Goal: Task Accomplishment & Management: Manage account settings

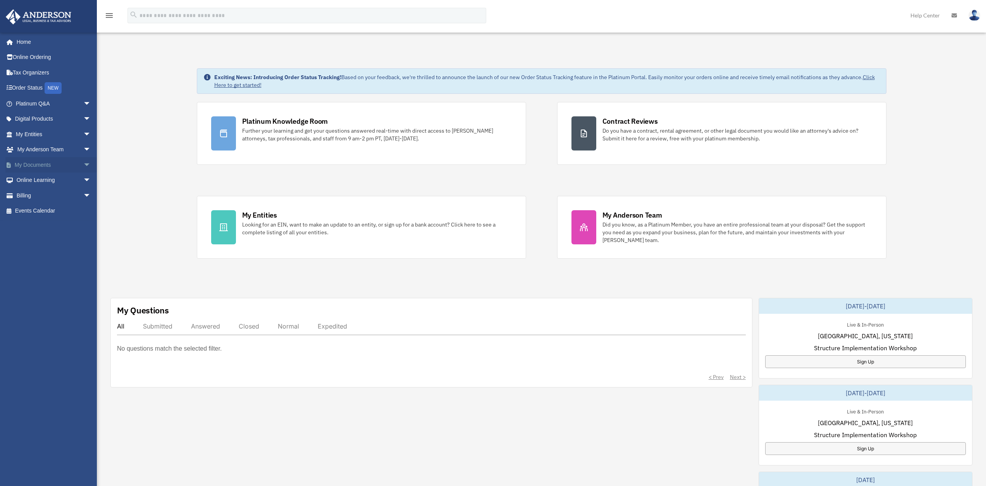
click at [83, 163] on span "arrow_drop_down" at bounding box center [91, 165] width 16 height 16
click at [29, 180] on link "Box" at bounding box center [57, 180] width 92 height 16
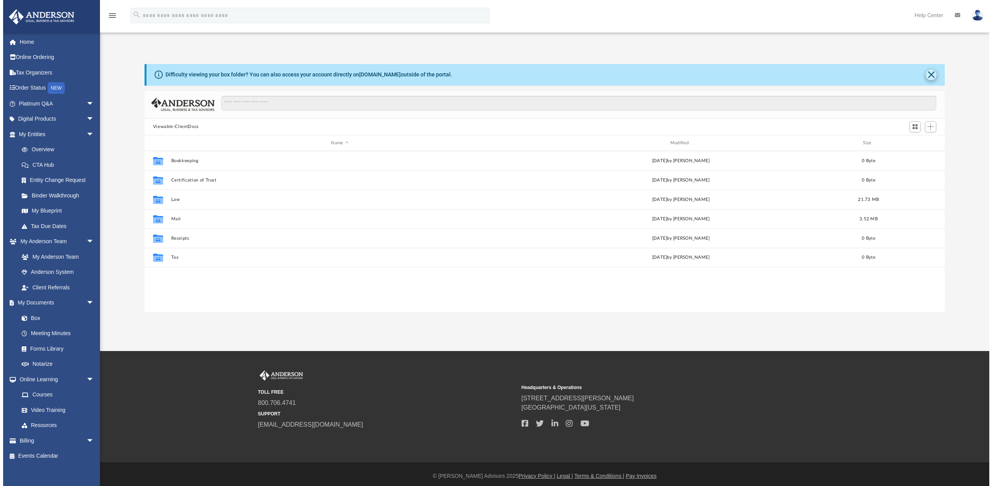
scroll to position [171, 794]
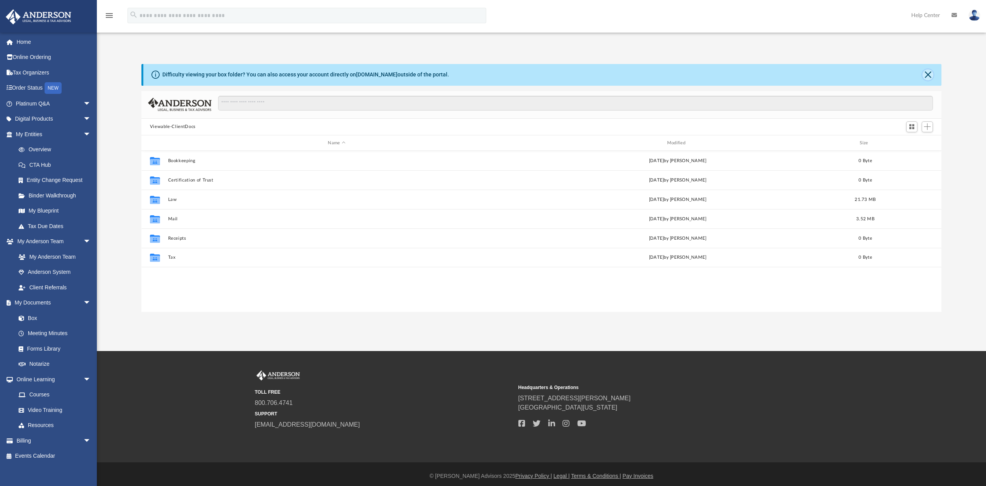
click at [926, 75] on button "Close" at bounding box center [928, 74] width 11 height 11
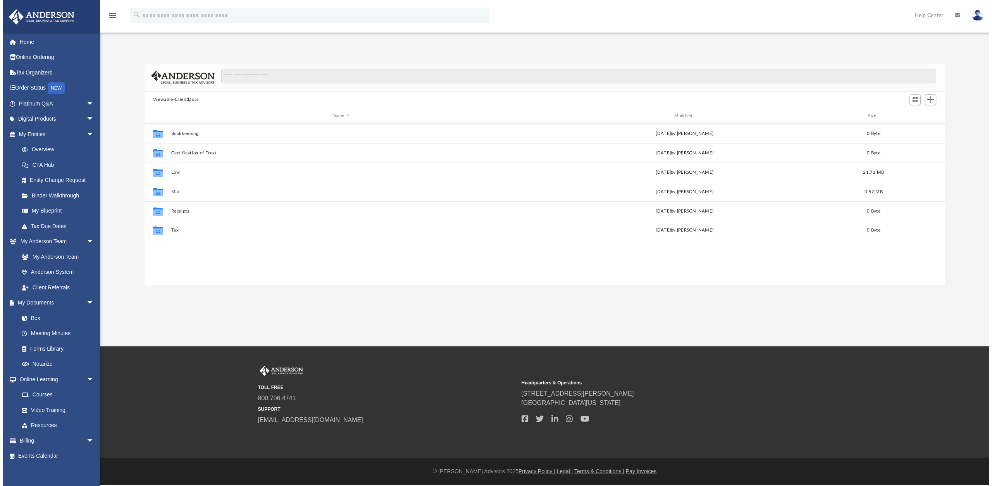
scroll to position [171, 800]
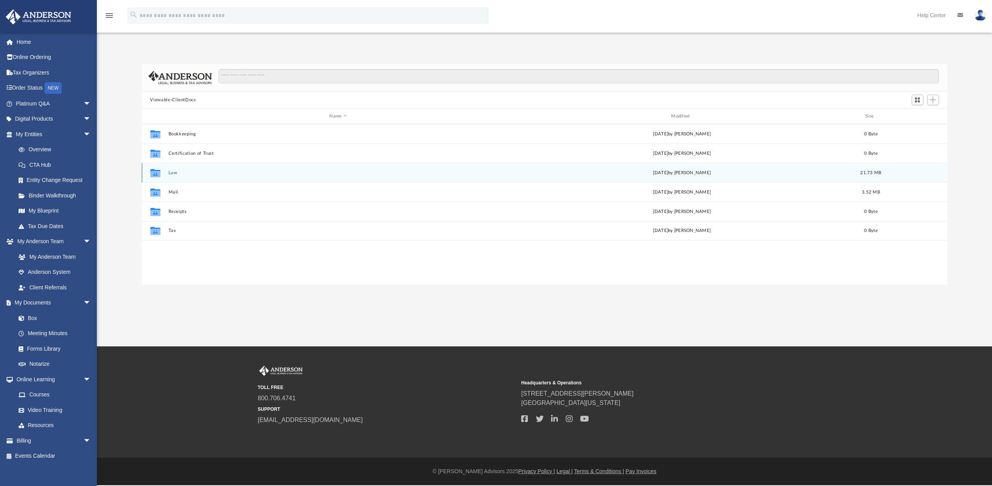
click at [173, 171] on button "Law" at bounding box center [338, 172] width 340 height 5
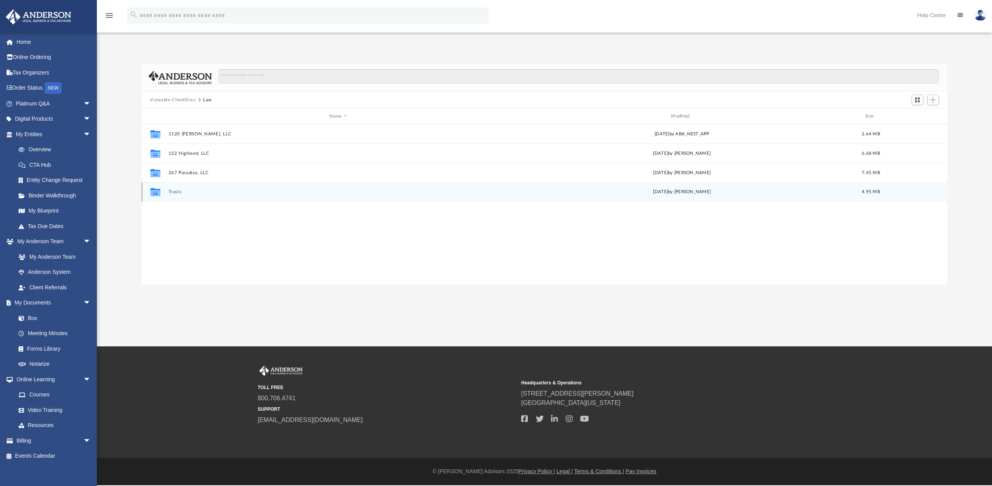
click at [174, 188] on div "Collaborated Folder Trusts yesterday by Cole Knight-Ferguson 4.95 MB" at bounding box center [545, 191] width 806 height 19
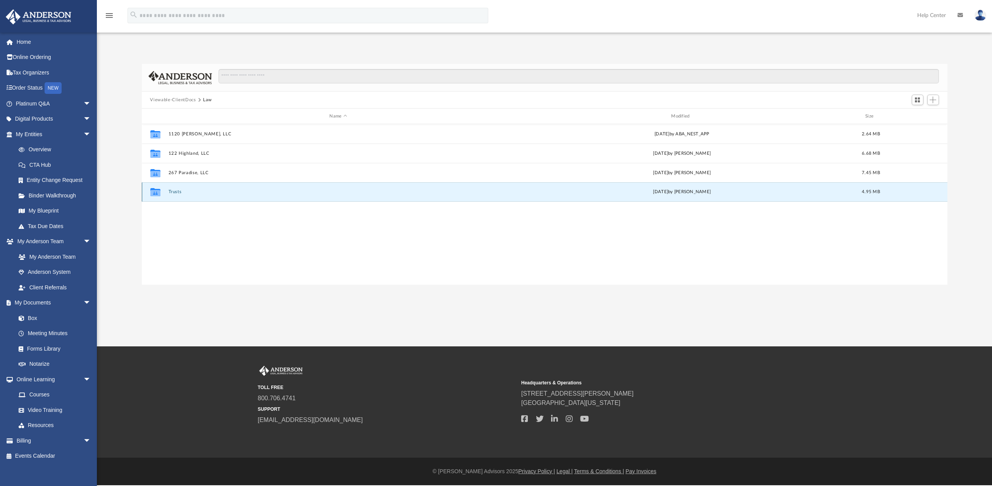
click at [180, 192] on button "Trusts" at bounding box center [338, 191] width 340 height 5
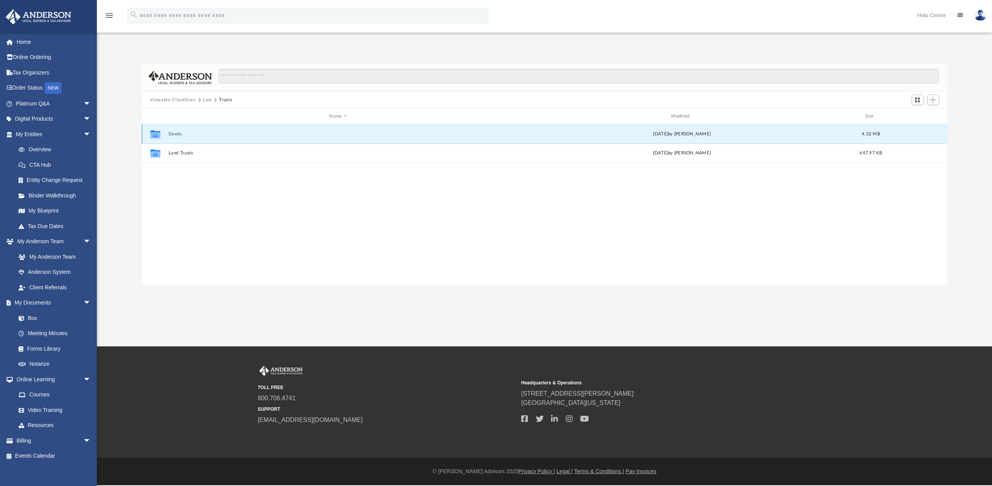
click at [175, 134] on button "Deeds" at bounding box center [338, 133] width 340 height 5
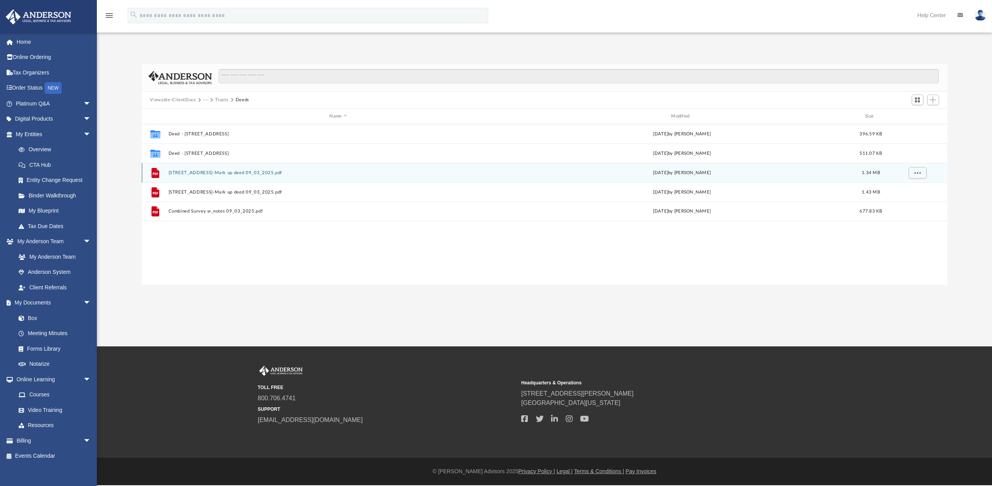
click at [215, 176] on div "File 255 Point Circle Rd-Mark up deed 09_03_2025.pdf yesterday by Kc Ushijima 1…" at bounding box center [545, 172] width 806 height 19
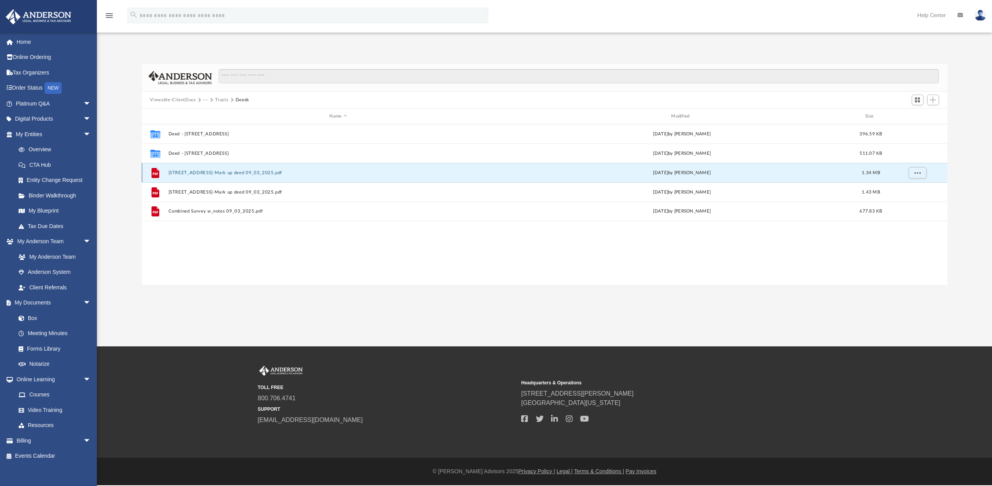
click at [213, 176] on div "File 255 Point Circle Rd-Mark up deed 09_03_2025.pdf yesterday by Kc Ushijima 1…" at bounding box center [545, 172] width 806 height 19
click at [158, 173] on icon "grid" at bounding box center [155, 172] width 8 height 10
click at [159, 173] on icon "grid" at bounding box center [155, 172] width 8 height 10
click at [156, 173] on icon "grid" at bounding box center [154, 173] width 5 height 2
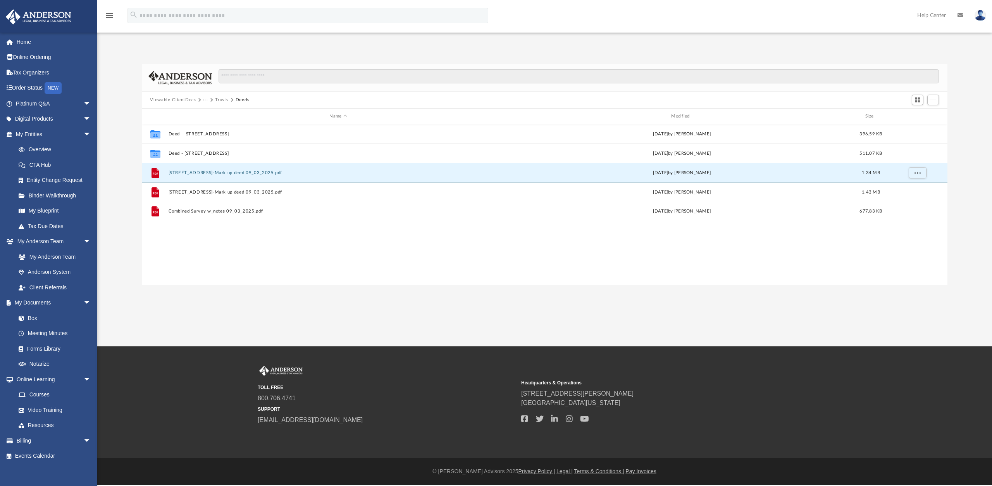
click at [156, 173] on icon "grid" at bounding box center [154, 173] width 5 height 2
click at [274, 173] on button "255 Point Circle Rd-Mark up deed 09_03_2025.pdf" at bounding box center [338, 172] width 340 height 5
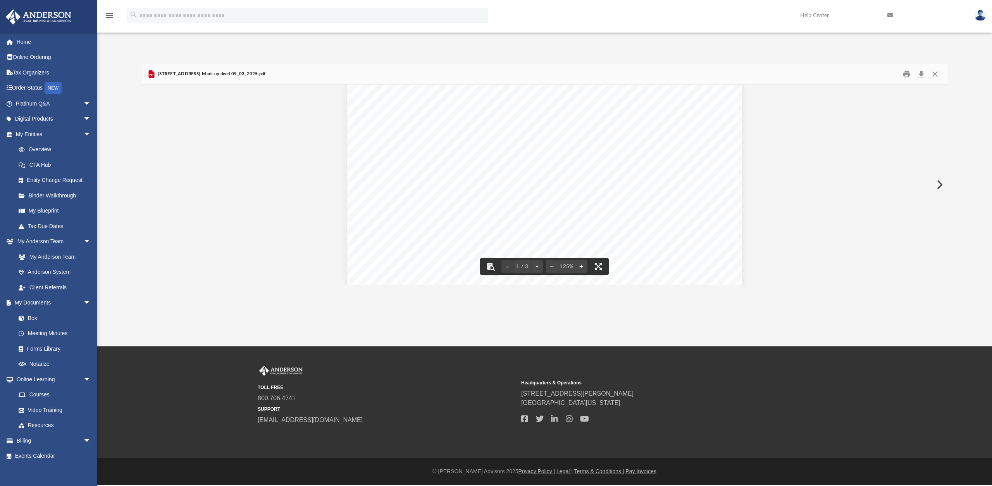
scroll to position [0, 0]
click at [932, 77] on button "Close" at bounding box center [935, 74] width 14 height 12
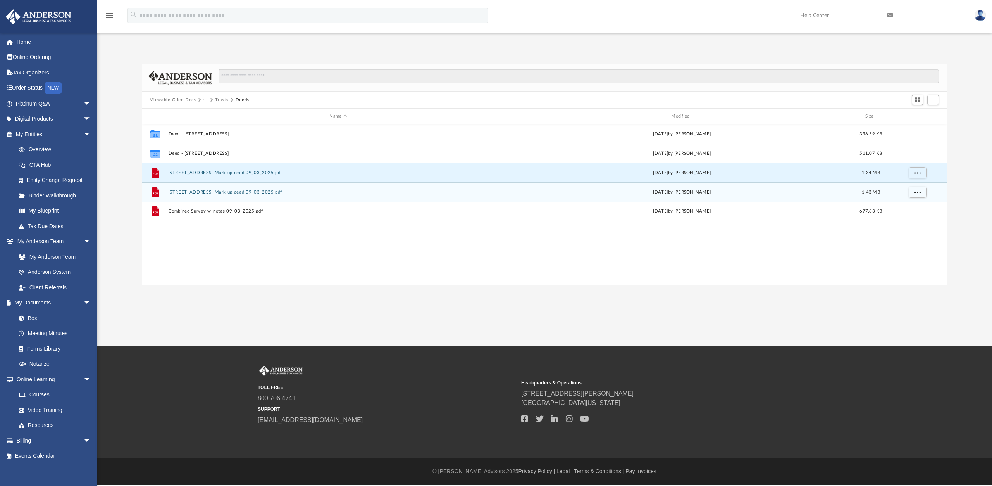
click at [174, 191] on button "260 Point Circle Rd-Mark up deed 09_03_2025.pdf" at bounding box center [338, 191] width 340 height 5
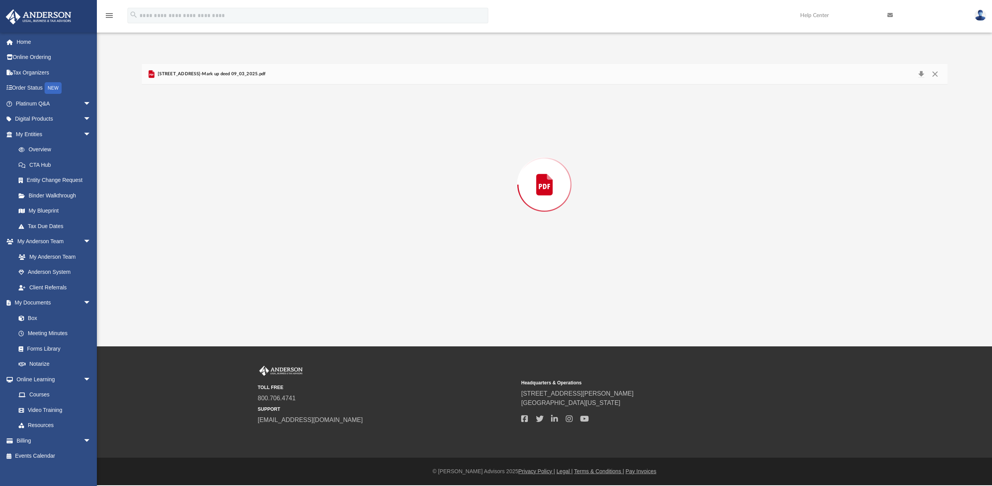
click at [174, 191] on div "Preview" at bounding box center [545, 184] width 806 height 200
click at [935, 71] on button "Close" at bounding box center [935, 74] width 14 height 12
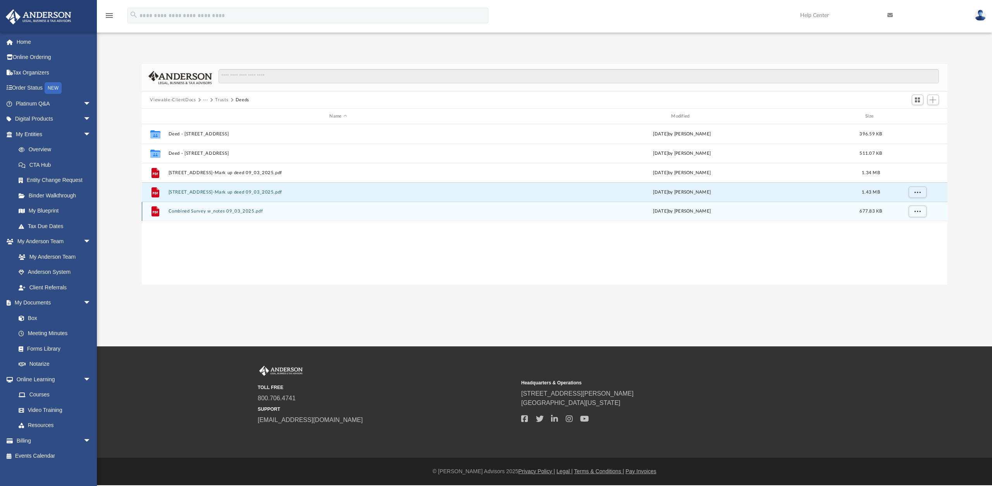
click at [185, 214] on div "File Combined Survey w_notes 09_03_2025.pdf yesterday by Kc Ushijima 677.83 KB" at bounding box center [545, 211] width 806 height 19
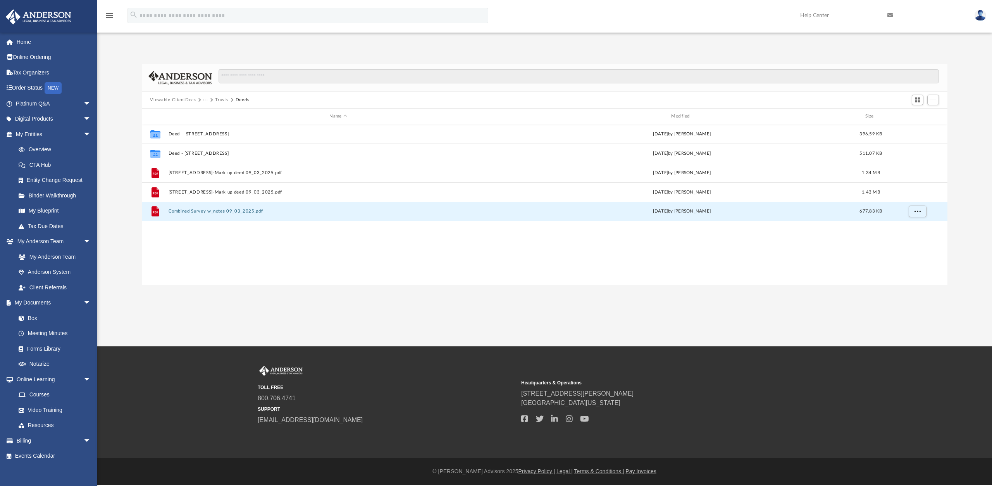
click at [171, 210] on button "Combined Survey w_notes 09_03_2025.pdf" at bounding box center [338, 210] width 340 height 5
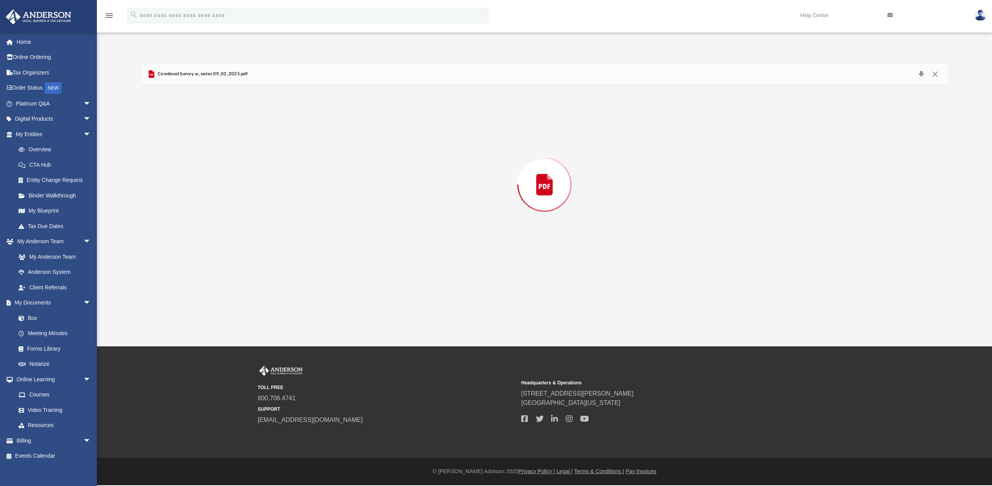
click at [171, 210] on div "Preview" at bounding box center [545, 184] width 806 height 200
click at [937, 74] on button "Close" at bounding box center [935, 74] width 14 height 12
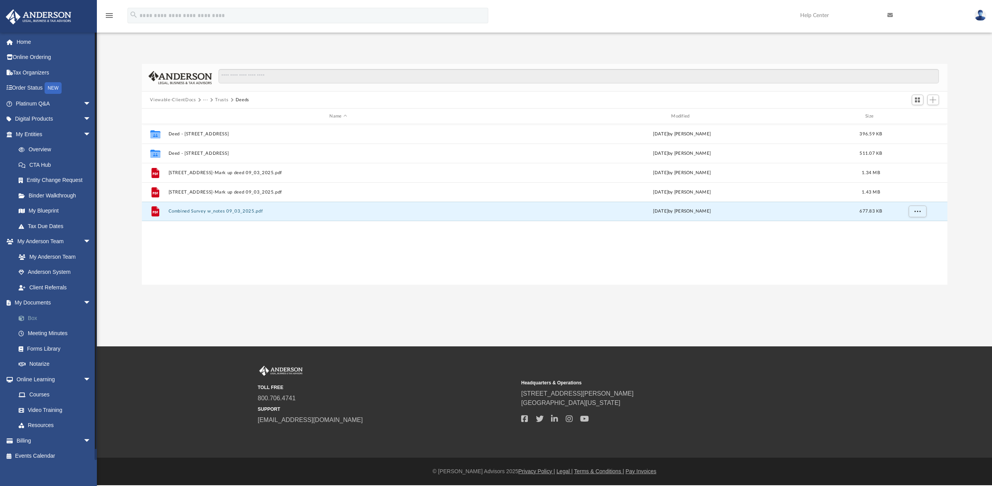
click at [29, 319] on link "Box" at bounding box center [57, 318] width 92 height 16
click at [35, 319] on link "Box" at bounding box center [57, 318] width 92 height 16
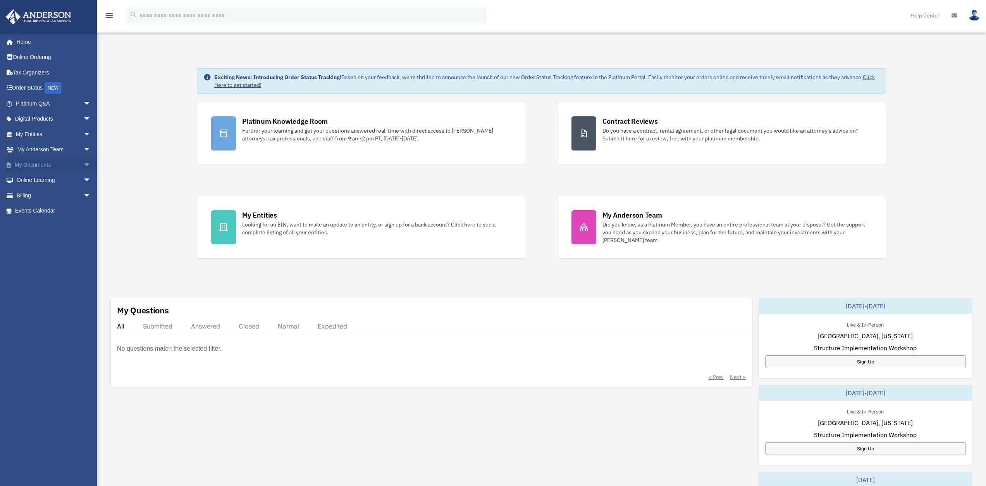
click at [86, 166] on span "arrow_drop_down" at bounding box center [91, 165] width 16 height 16
click at [32, 178] on link "Box" at bounding box center [57, 180] width 92 height 16
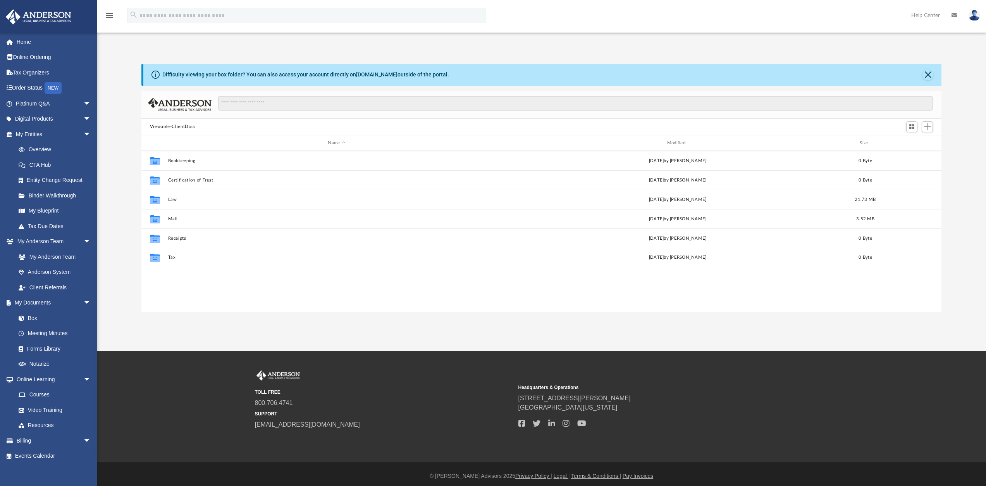
scroll to position [171, 794]
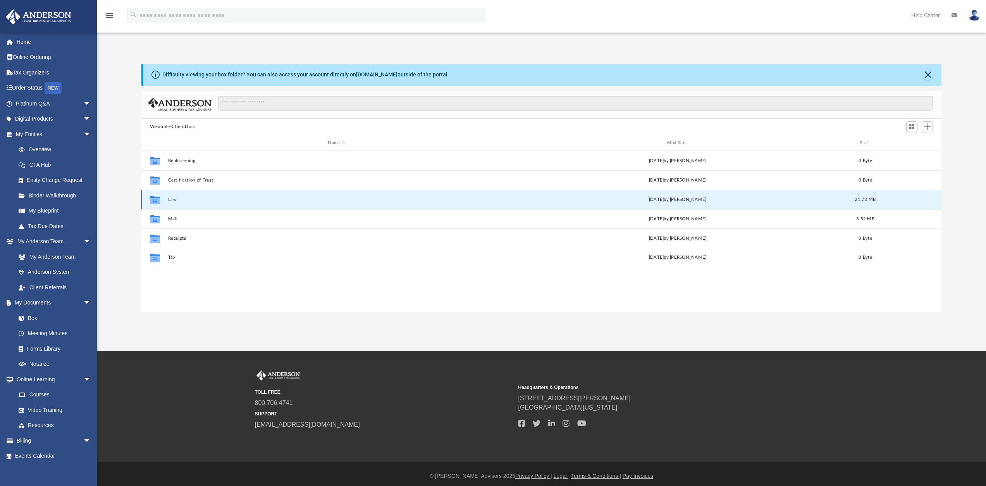
click at [169, 198] on button "Law" at bounding box center [337, 199] width 338 height 5
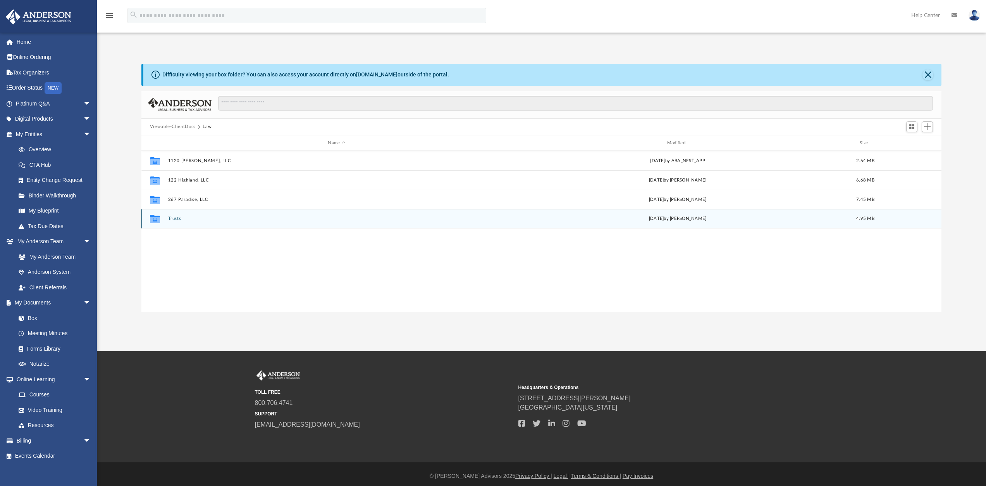
click at [174, 218] on button "Trusts" at bounding box center [337, 218] width 338 height 5
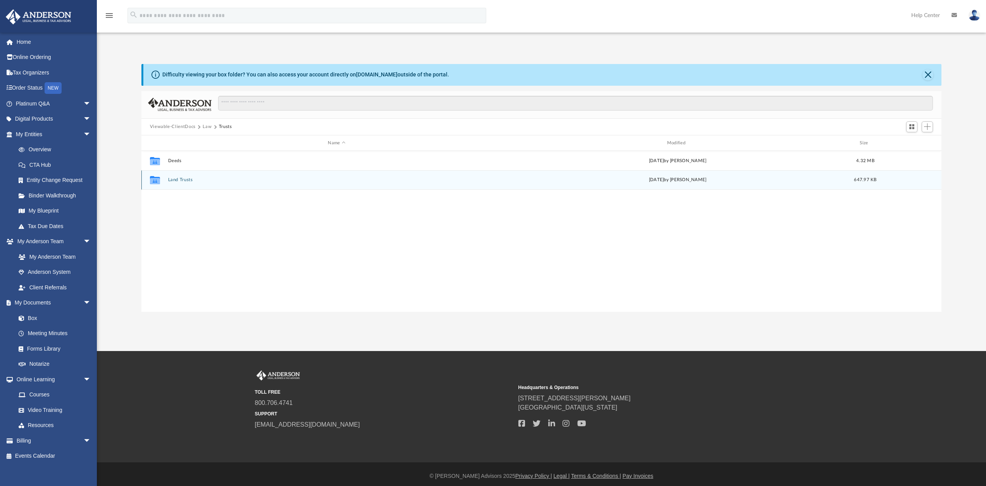
click at [177, 179] on button "Land Trusts" at bounding box center [337, 179] width 338 height 5
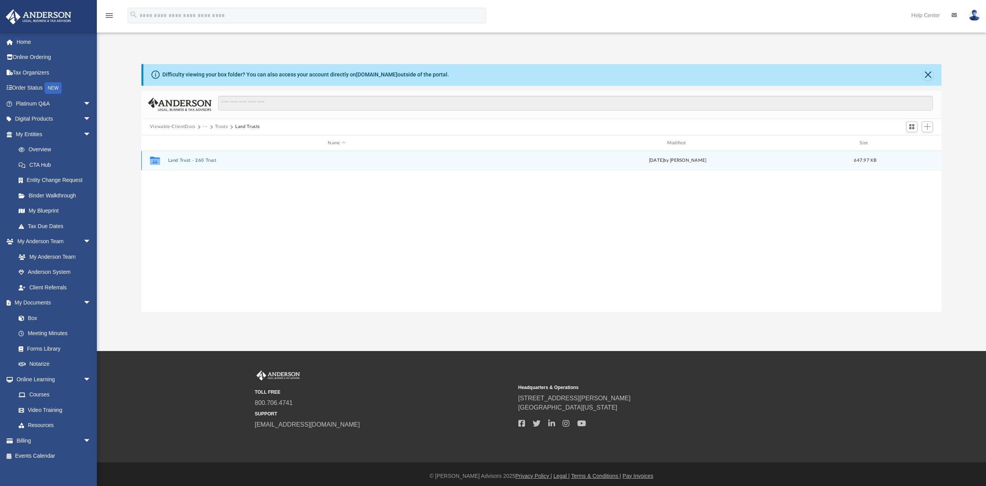
click at [187, 161] on button "Land Trust - 260 Trust" at bounding box center [337, 160] width 338 height 5
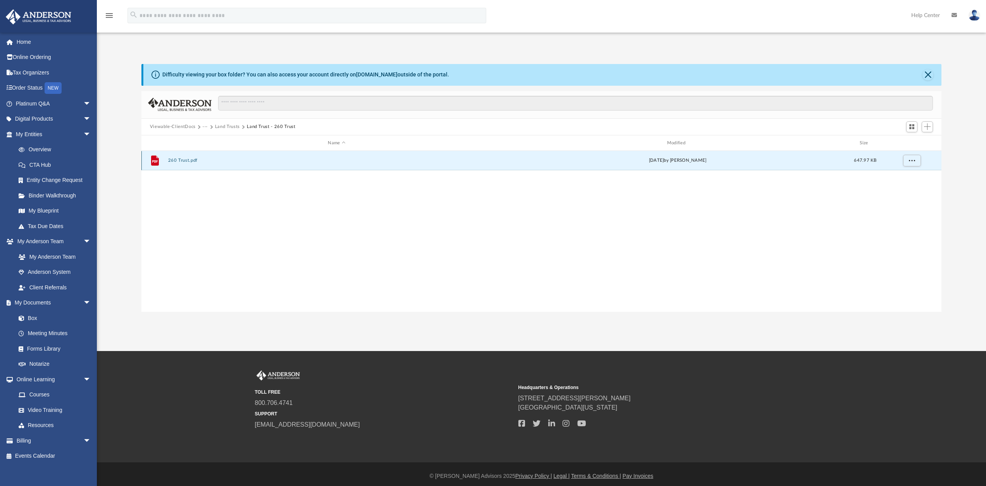
click at [180, 160] on button "260 Trust.pdf" at bounding box center [337, 160] width 338 height 5
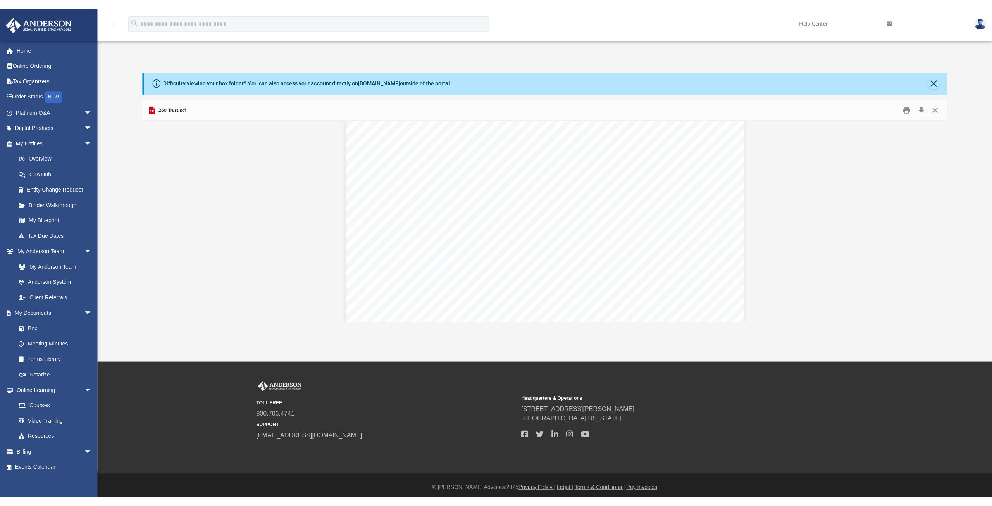
scroll to position [10262, 0]
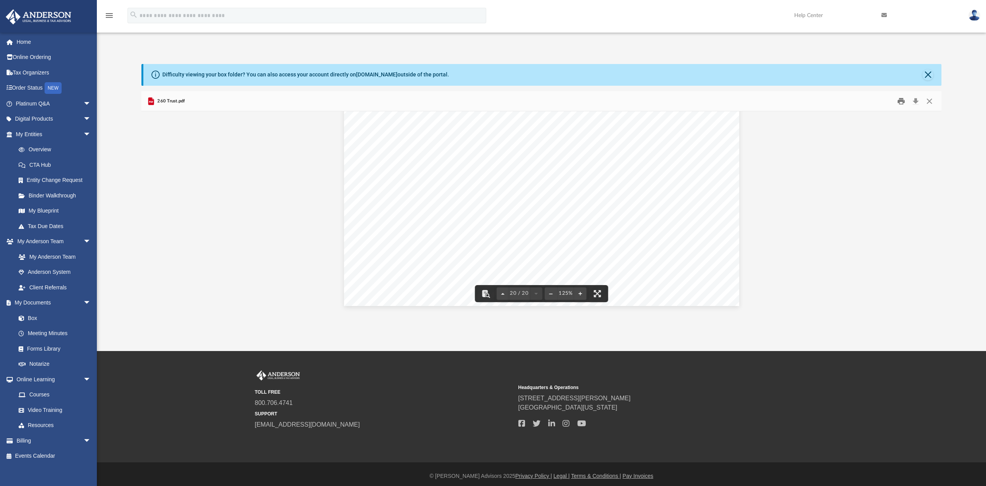
click at [900, 103] on button "Print" at bounding box center [902, 101] width 16 height 12
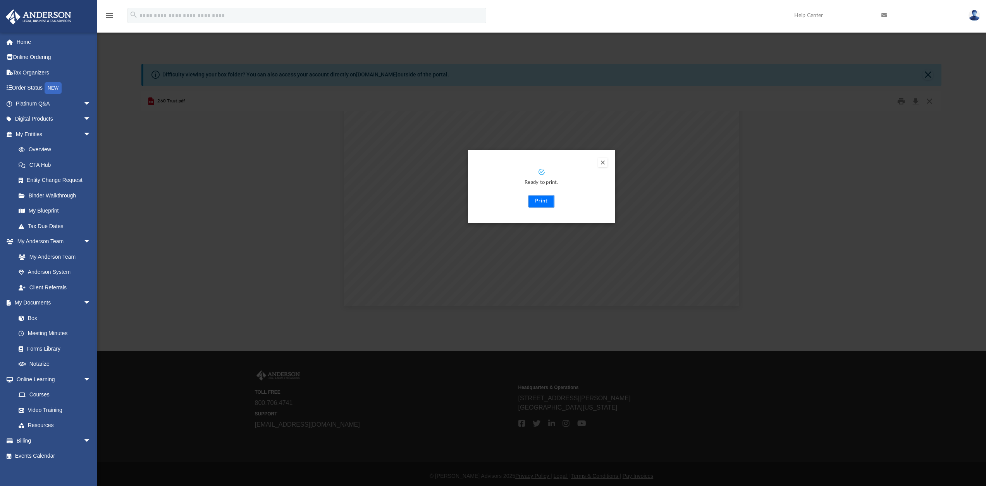
click at [545, 199] on button "Print" at bounding box center [542, 201] width 26 height 12
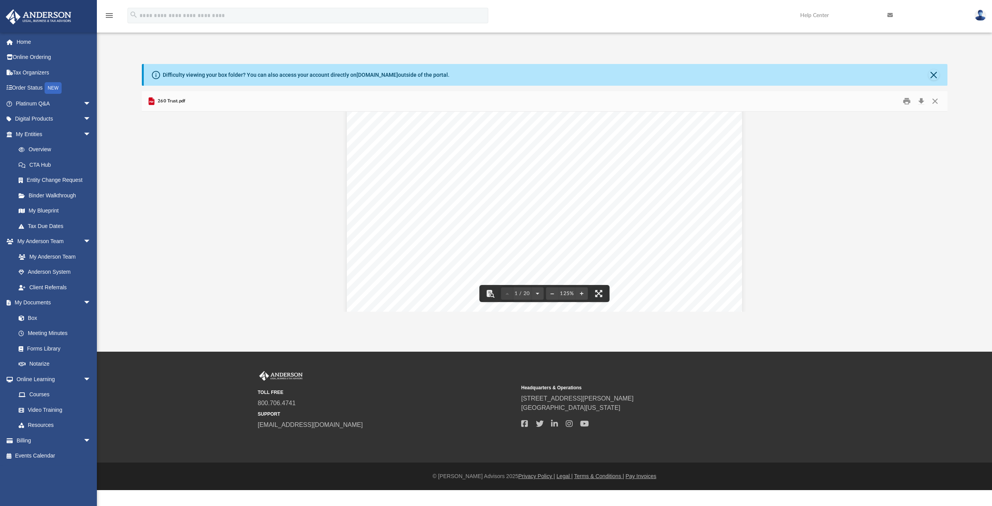
scroll to position [0, 0]
click at [30, 317] on link "Box" at bounding box center [57, 318] width 92 height 16
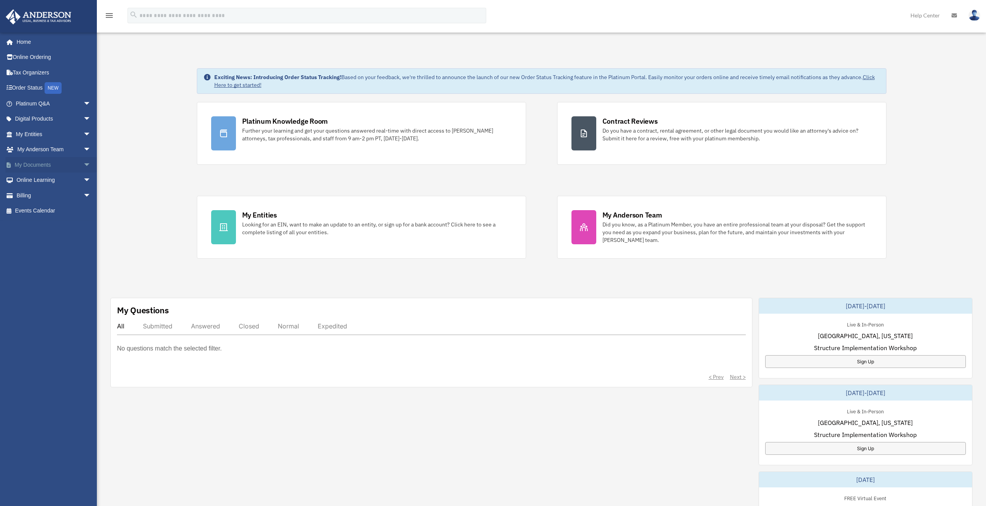
click at [83, 164] on span "arrow_drop_down" at bounding box center [91, 165] width 16 height 16
click at [34, 183] on link "Box" at bounding box center [57, 180] width 92 height 16
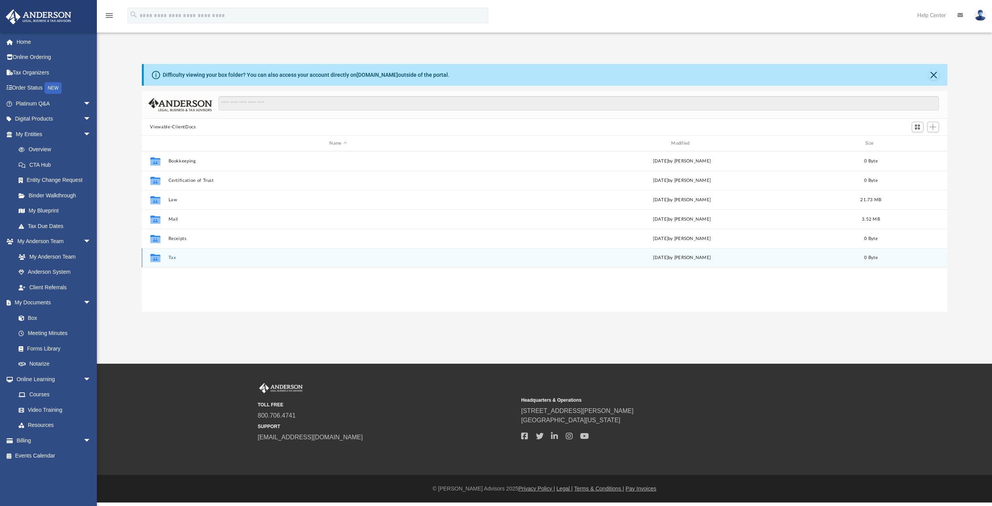
scroll to position [171, 800]
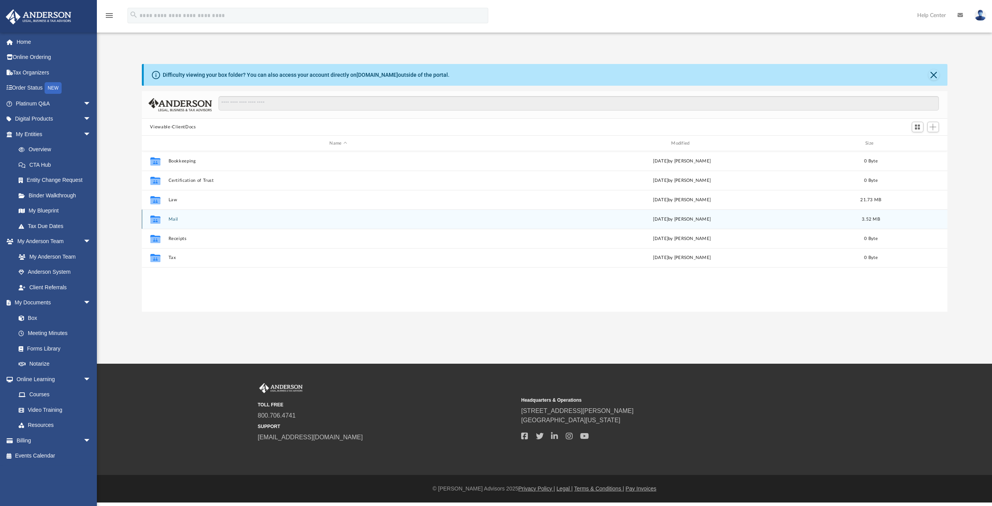
click at [173, 218] on button "Mail" at bounding box center [338, 219] width 340 height 5
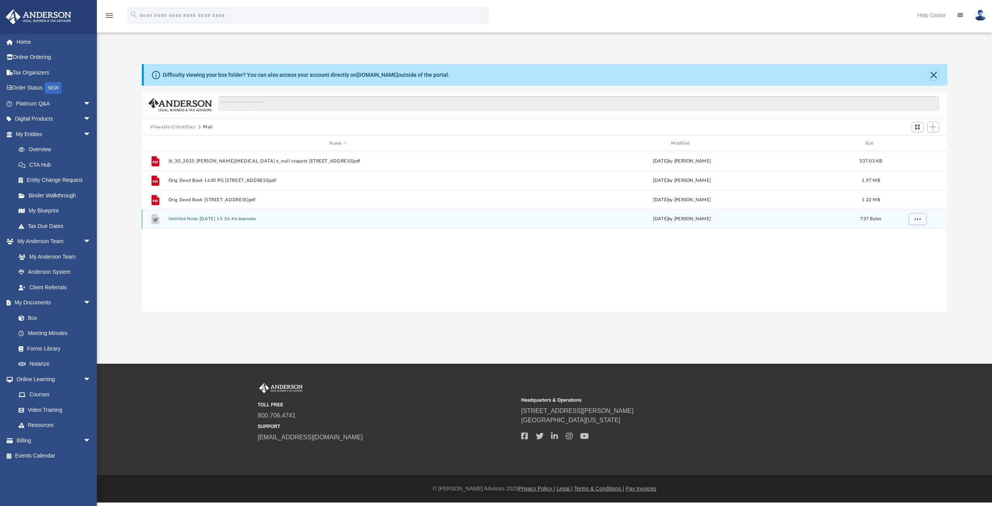
click at [160, 220] on icon "File" at bounding box center [155, 219] width 12 height 12
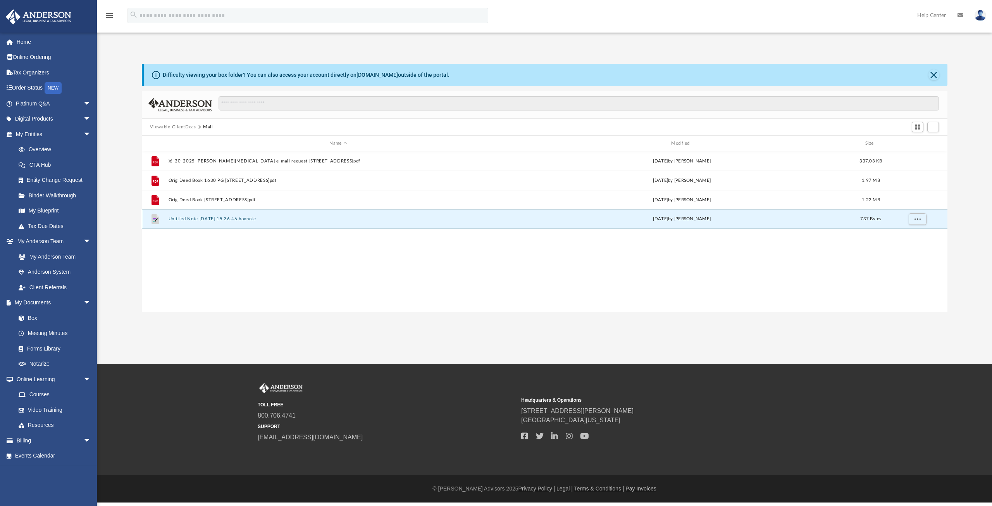
click at [155, 219] on icon "grid" at bounding box center [155, 219] width 8 height 10
click at [205, 219] on button "Untitled Note 2025-07-03 15.36.46.boxnote" at bounding box center [338, 218] width 340 height 5
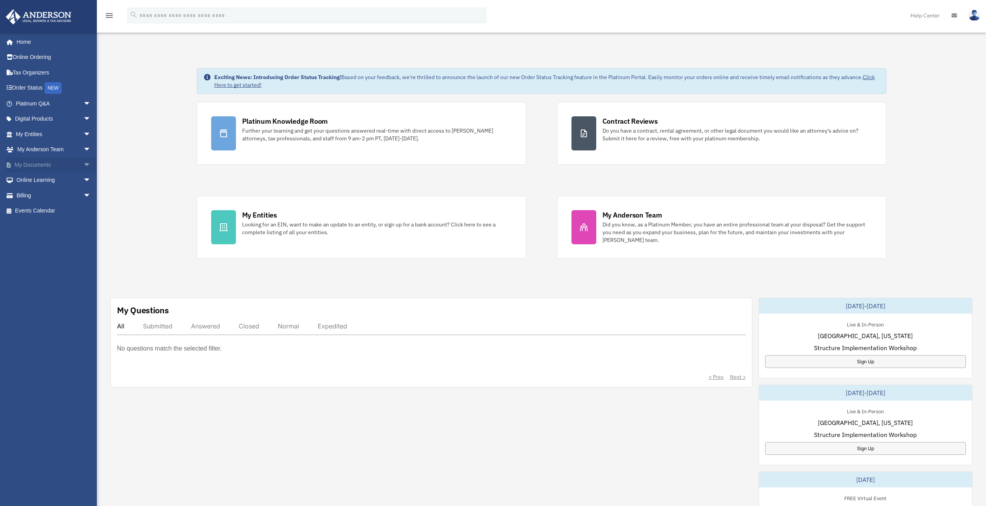
click at [83, 164] on span "arrow_drop_down" at bounding box center [91, 165] width 16 height 16
click at [28, 178] on span at bounding box center [25, 179] width 5 height 5
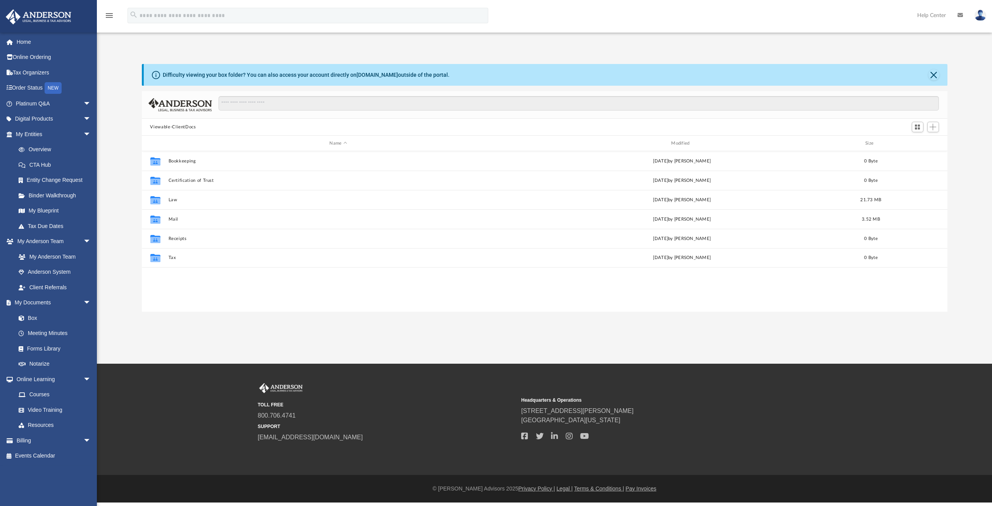
scroll to position [171, 800]
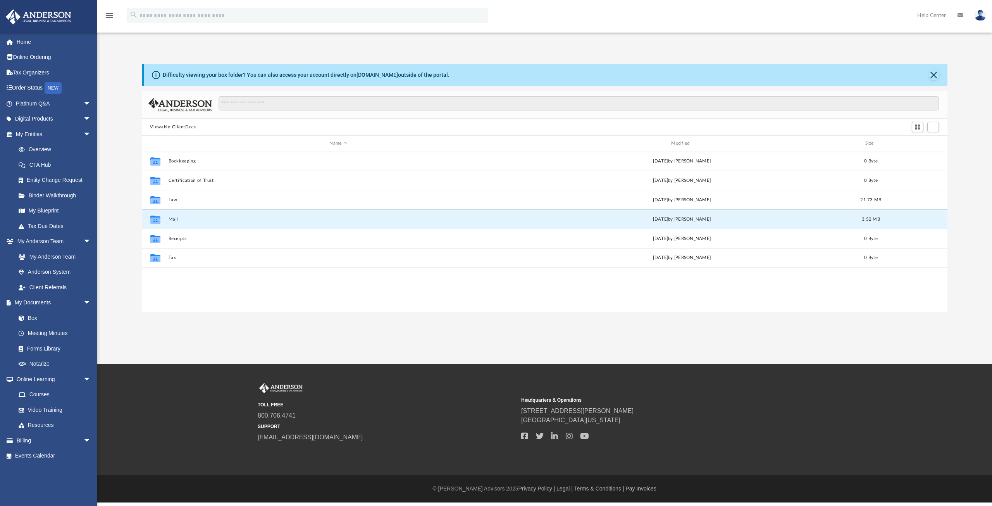
click at [170, 219] on button "Mail" at bounding box center [338, 219] width 340 height 5
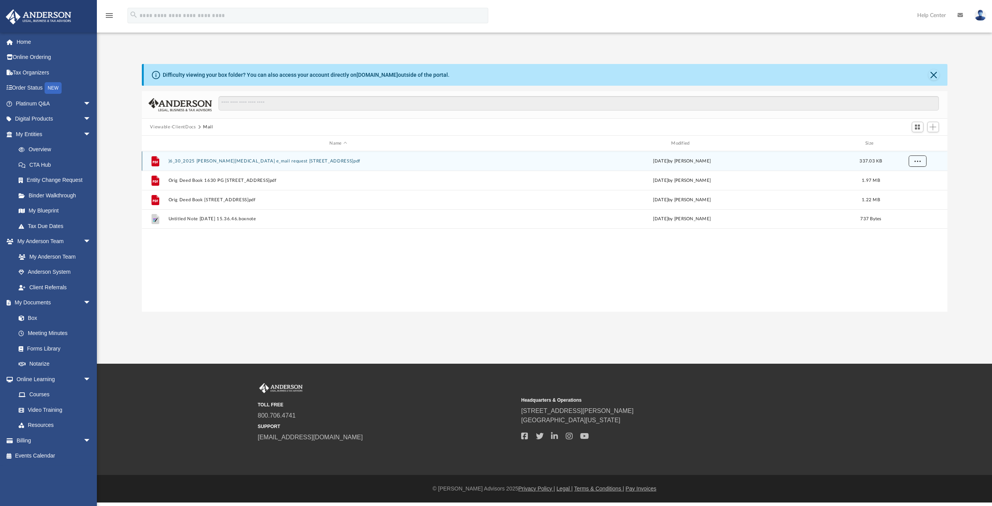
click at [918, 157] on button "More options" at bounding box center [917, 161] width 18 height 12
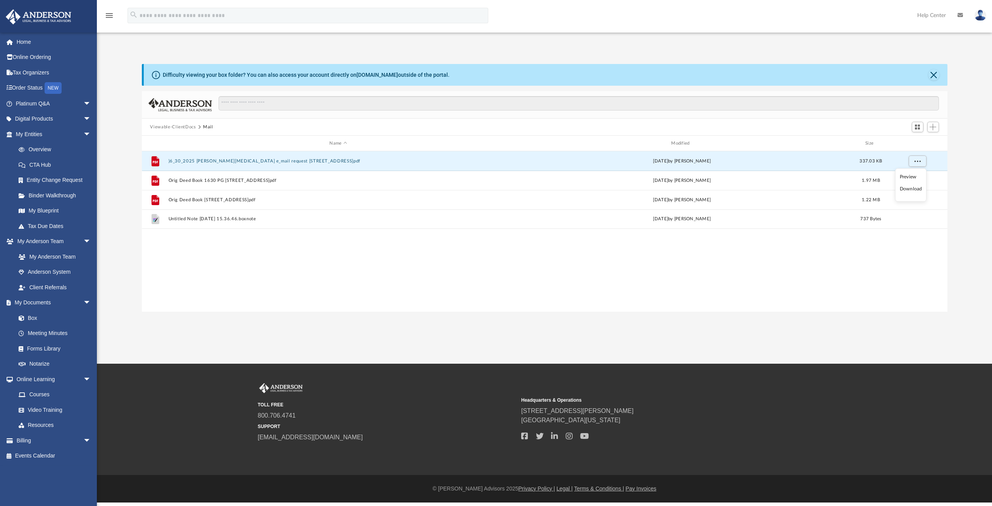
click at [907, 179] on li "Preview" at bounding box center [911, 177] width 22 height 8
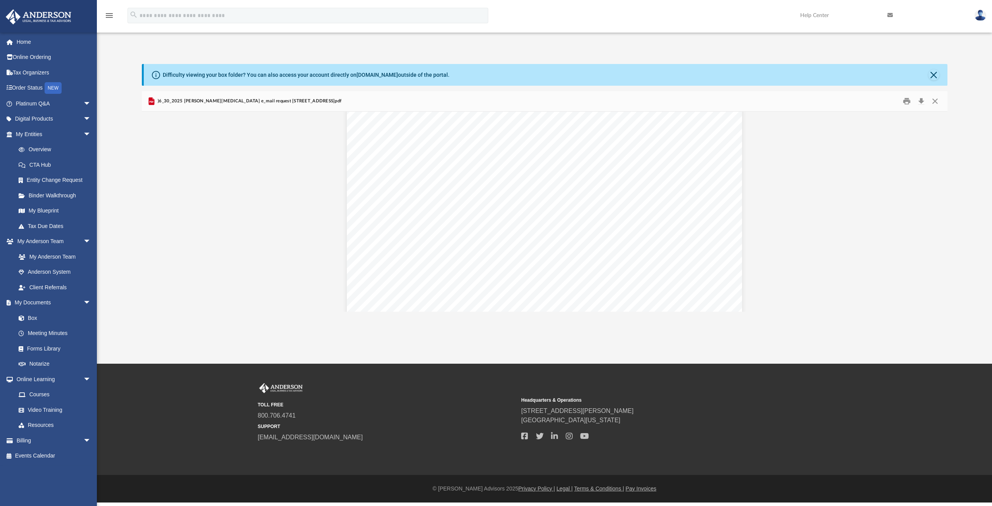
scroll to position [0, 0]
click at [939, 99] on button "Close" at bounding box center [935, 101] width 14 height 12
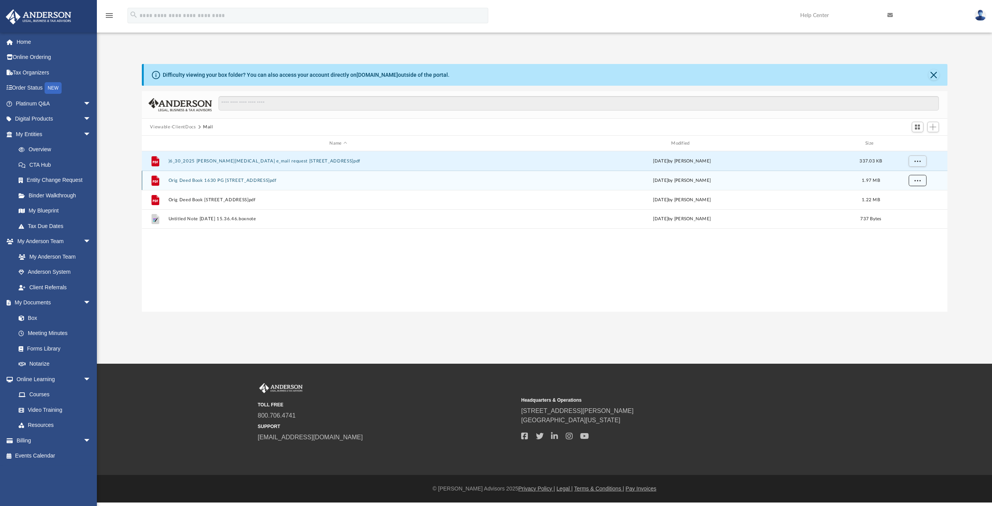
click at [919, 180] on span "More options" at bounding box center [917, 180] width 6 height 4
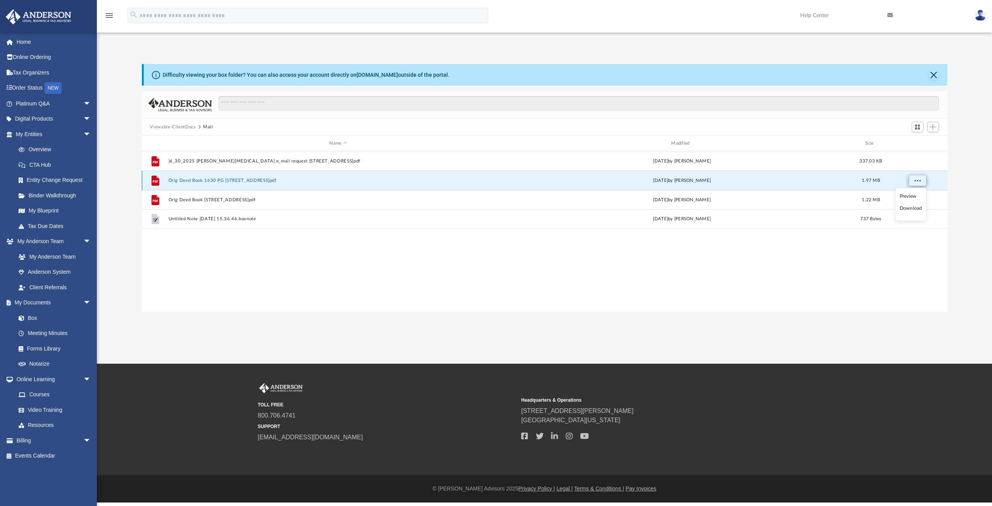
scroll to position [171, 800]
click at [906, 196] on li "Preview" at bounding box center [911, 196] width 22 height 8
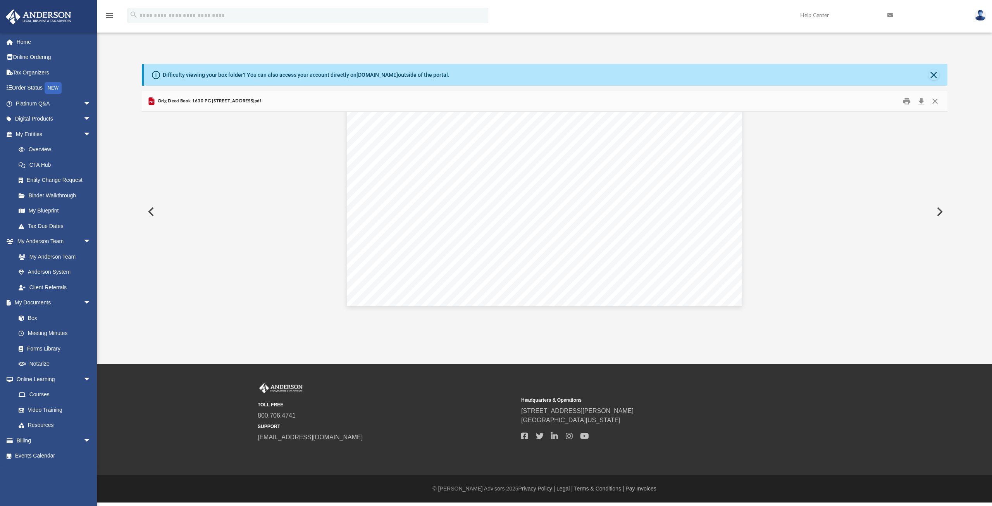
scroll to position [2405, 0]
click at [936, 99] on button "Close" at bounding box center [935, 101] width 14 height 12
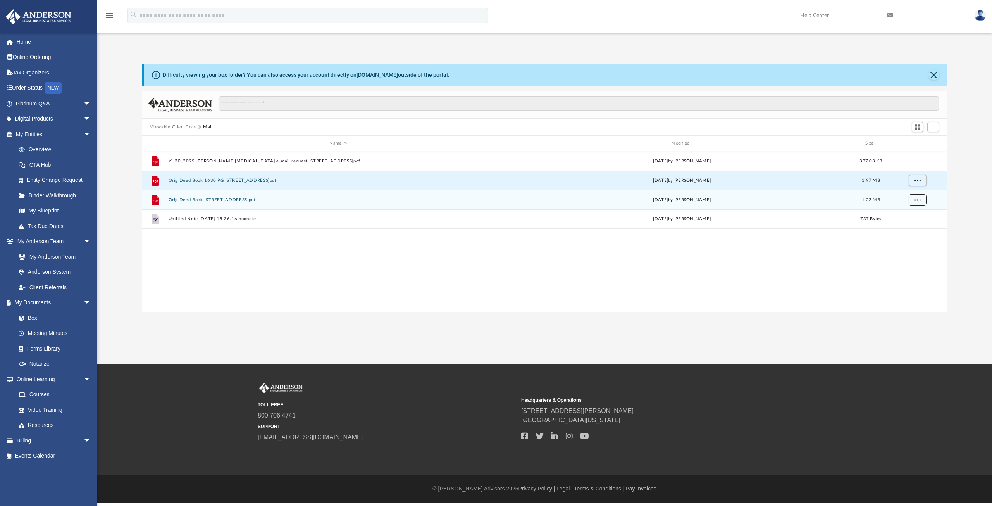
click at [913, 200] on button "More options" at bounding box center [917, 200] width 18 height 12
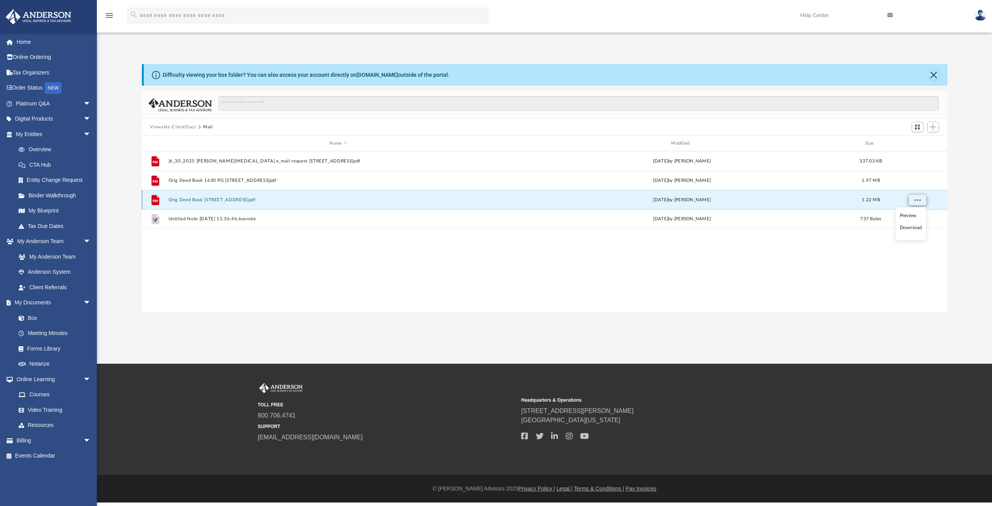
scroll to position [171, 800]
click at [905, 217] on li "Preview" at bounding box center [911, 216] width 22 height 8
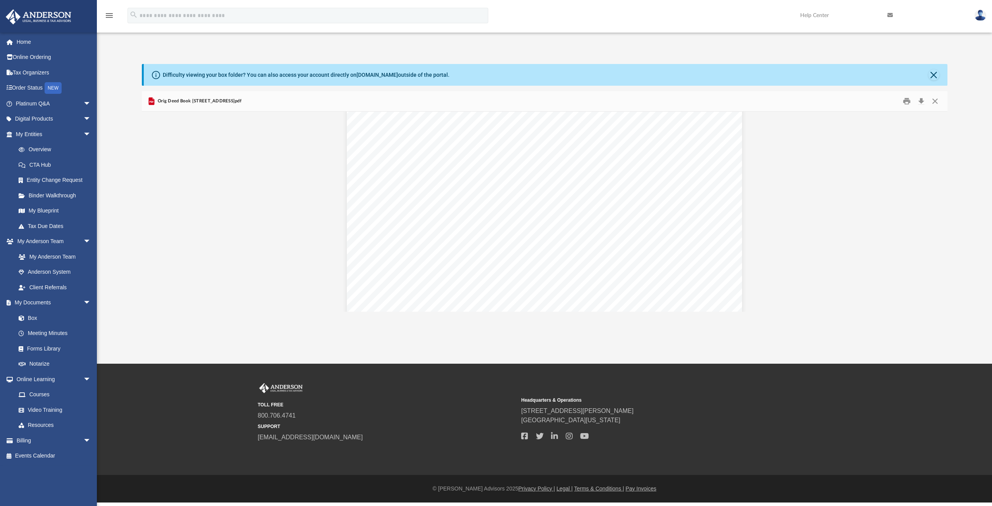
scroll to position [1364, 0]
click at [931, 102] on button "Close" at bounding box center [935, 101] width 14 height 12
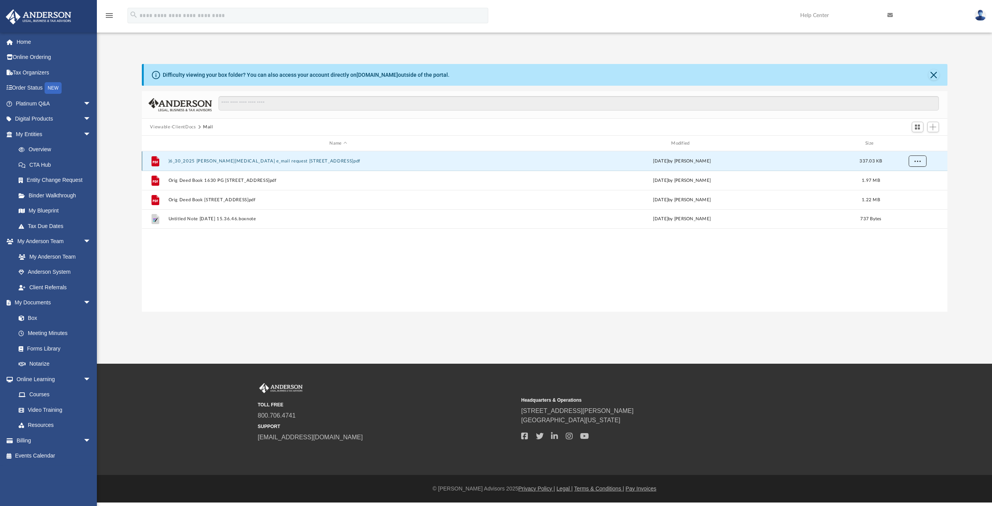
click at [924, 159] on button "More options" at bounding box center [917, 161] width 18 height 12
click at [909, 176] on li "Preview" at bounding box center [911, 177] width 22 height 8
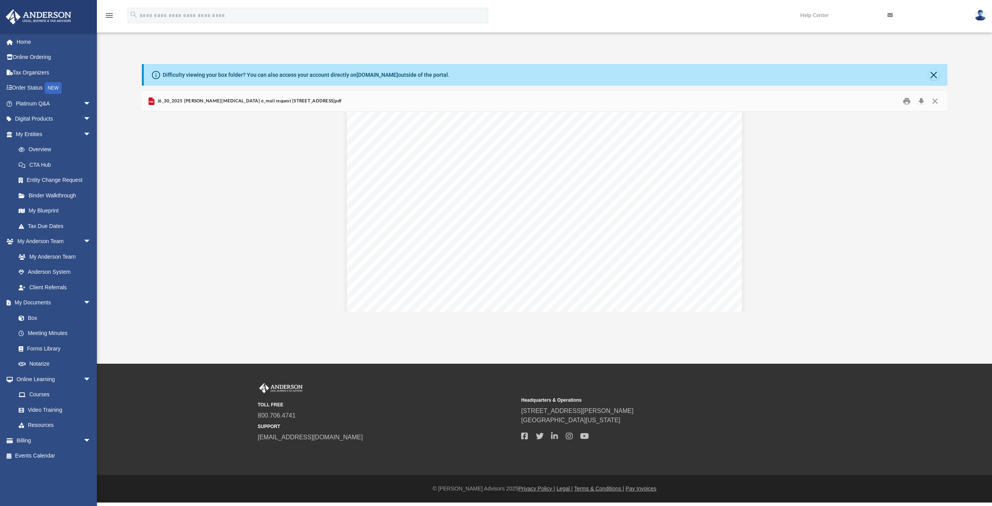
scroll to position [88, 0]
click at [937, 101] on button "Close" at bounding box center [935, 101] width 14 height 12
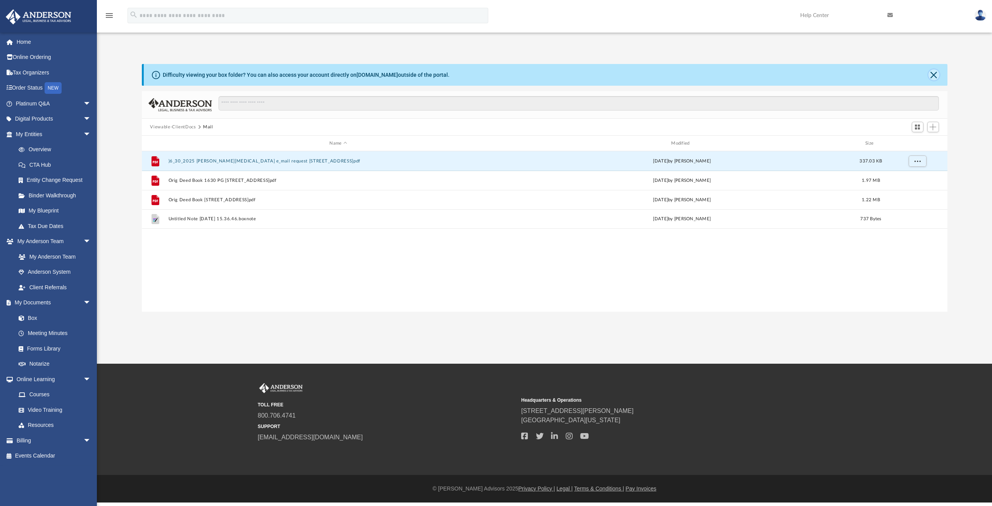
click at [933, 78] on button "Close" at bounding box center [933, 74] width 11 height 11
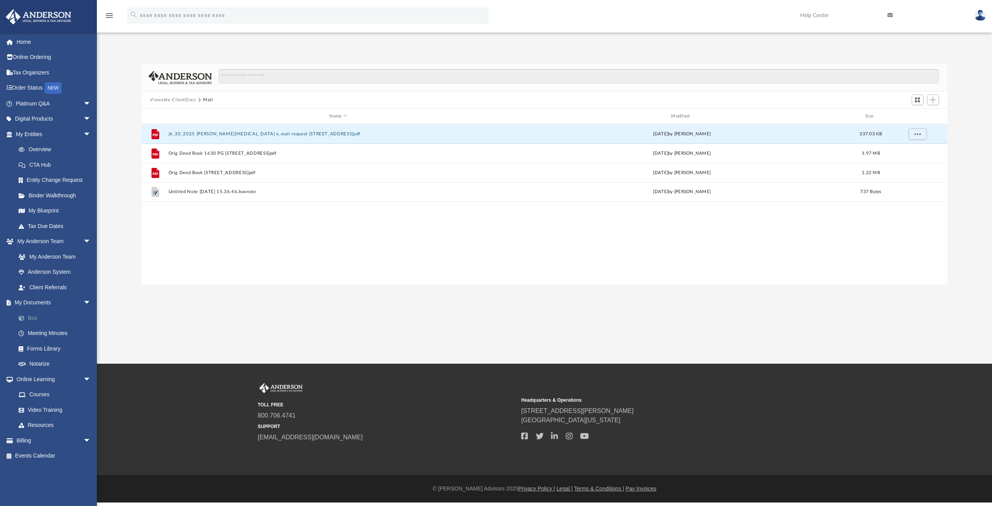
click at [25, 318] on span at bounding box center [25, 317] width 5 height 5
click at [31, 318] on link "Box" at bounding box center [57, 318] width 92 height 16
click at [39, 361] on link "Notarize" at bounding box center [57, 364] width 92 height 16
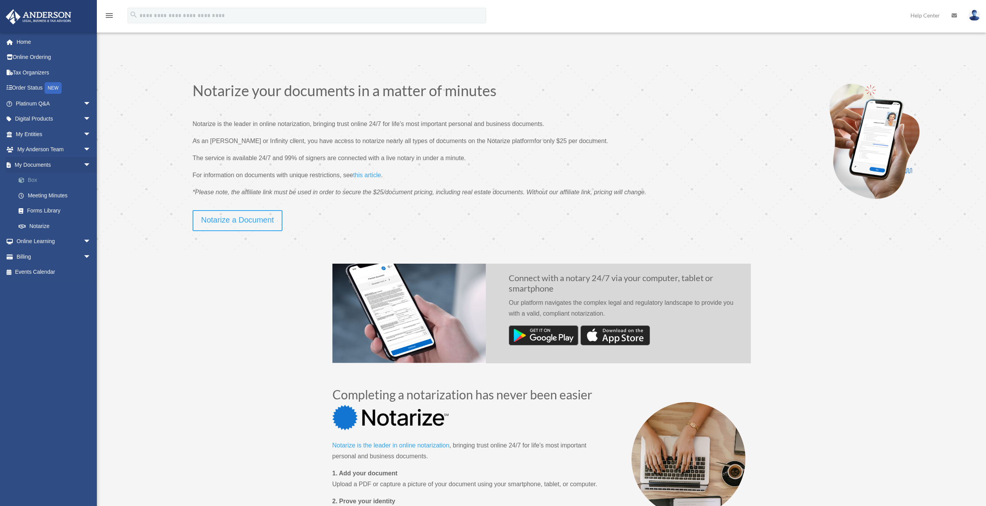
click at [31, 178] on link "Box" at bounding box center [57, 180] width 92 height 16
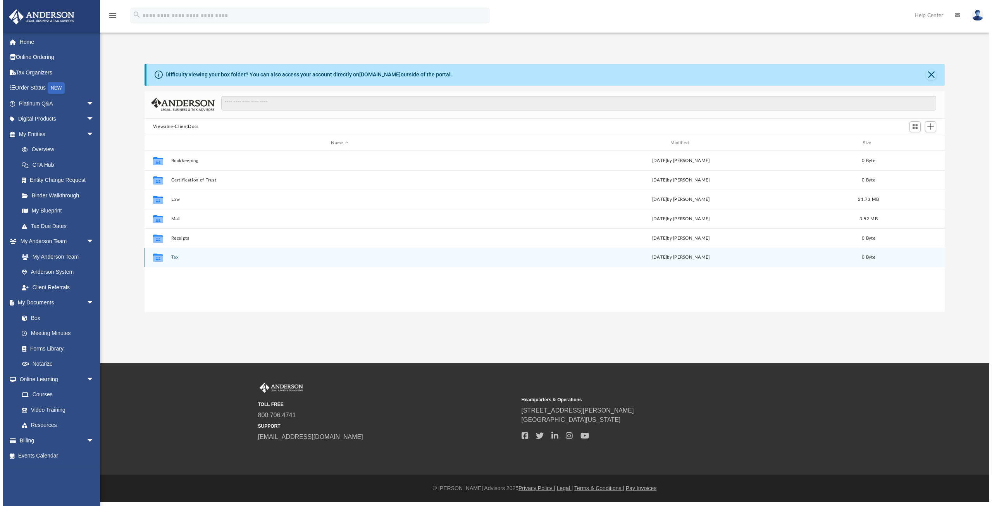
scroll to position [171, 800]
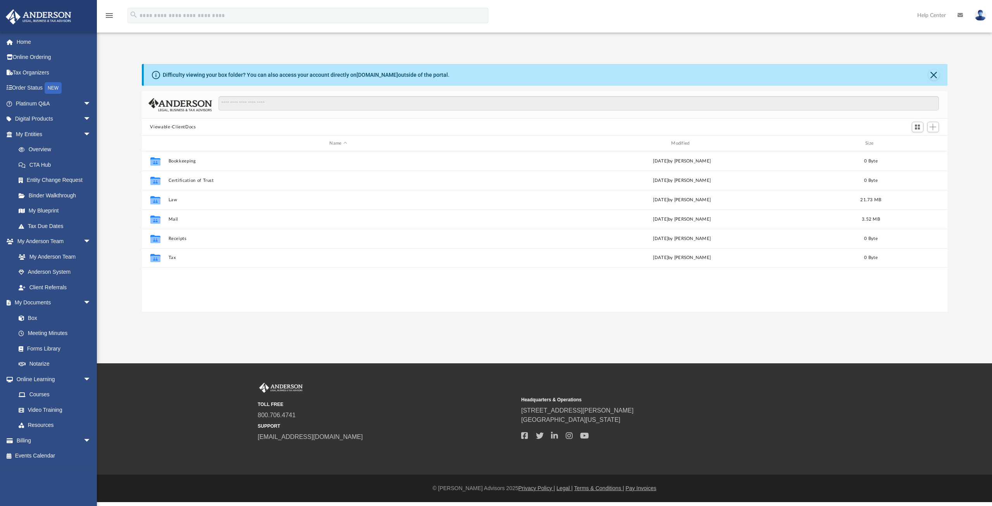
click at [985, 16] on img at bounding box center [981, 15] width 12 height 11
click at [930, 37] on link "[EMAIL_ADDRESS][DOMAIN_NAME]" at bounding box center [944, 39] width 83 height 23
click at [979, 11] on img at bounding box center [981, 15] width 12 height 11
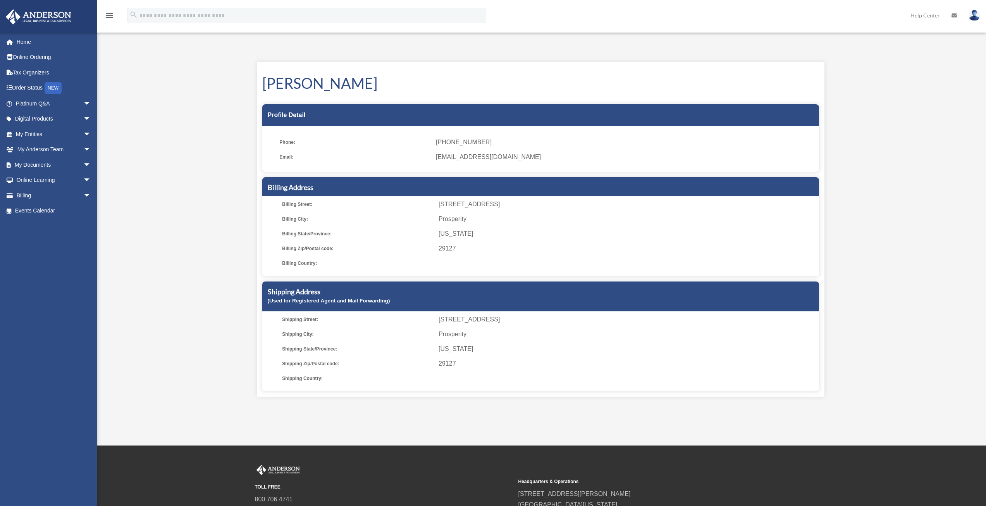
click at [975, 16] on img at bounding box center [975, 15] width 12 height 11
click at [833, 72] on link "Logout" at bounding box center [859, 68] width 78 height 16
